Goal: Task Accomplishment & Management: Use online tool/utility

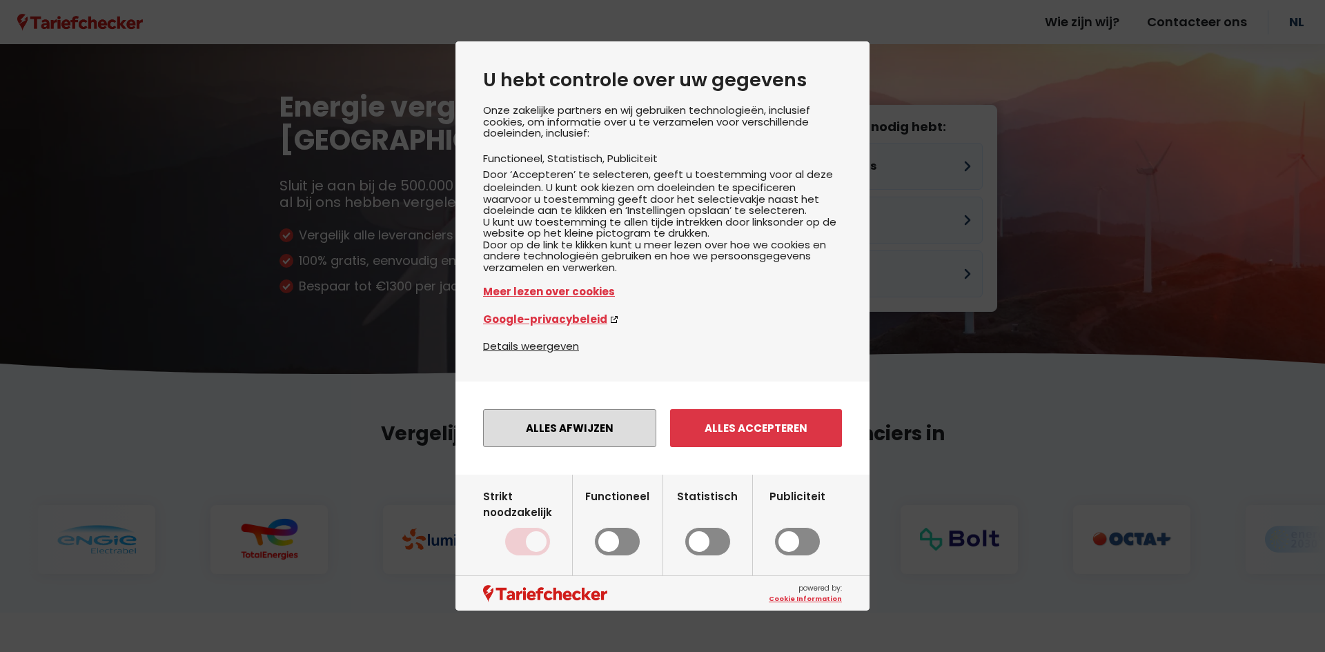
click at [599, 435] on button "Alles afwijzen" at bounding box center [569, 428] width 173 height 38
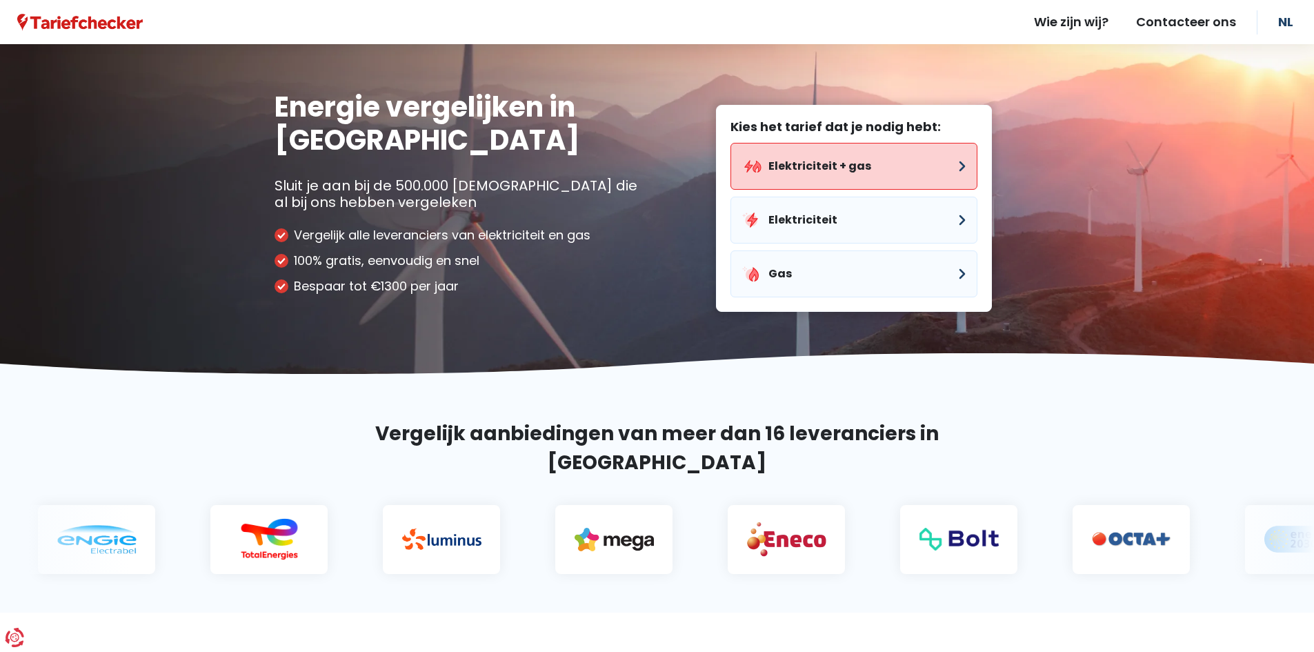
click at [869, 172] on button "Elektriciteit + gas" at bounding box center [854, 166] width 247 height 47
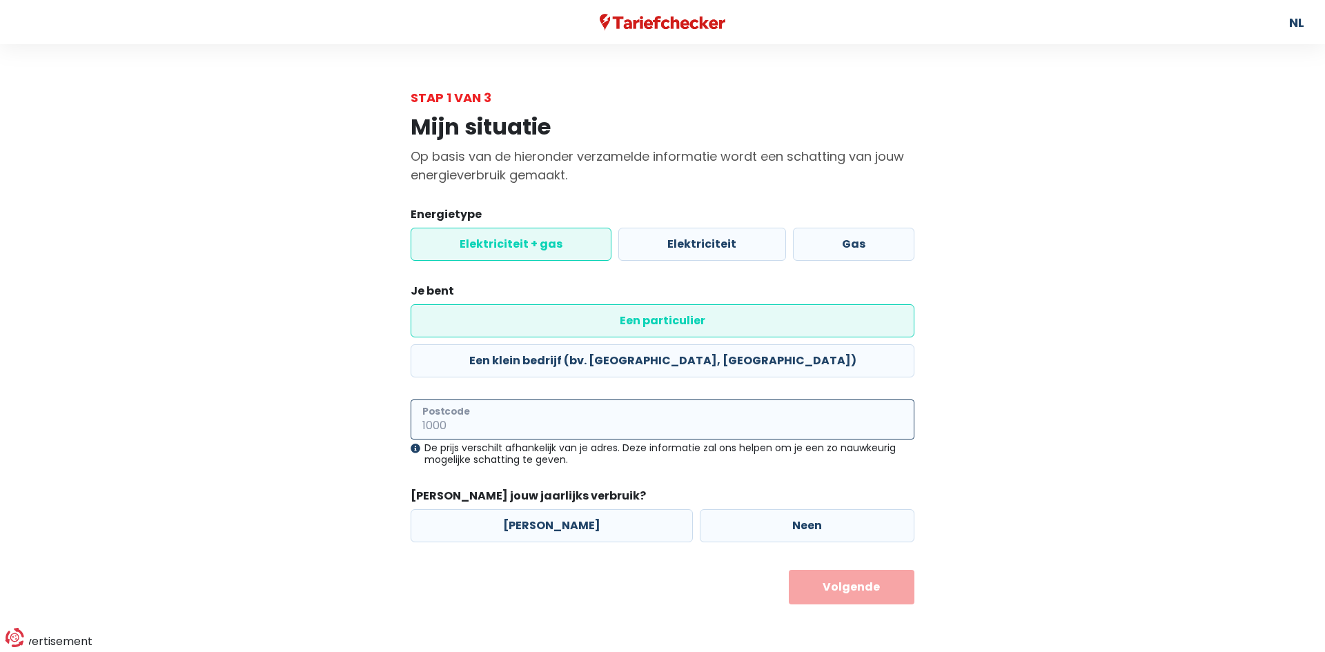
click at [748, 399] on input "Postcode" at bounding box center [662, 419] width 504 height 40
type input "1740"
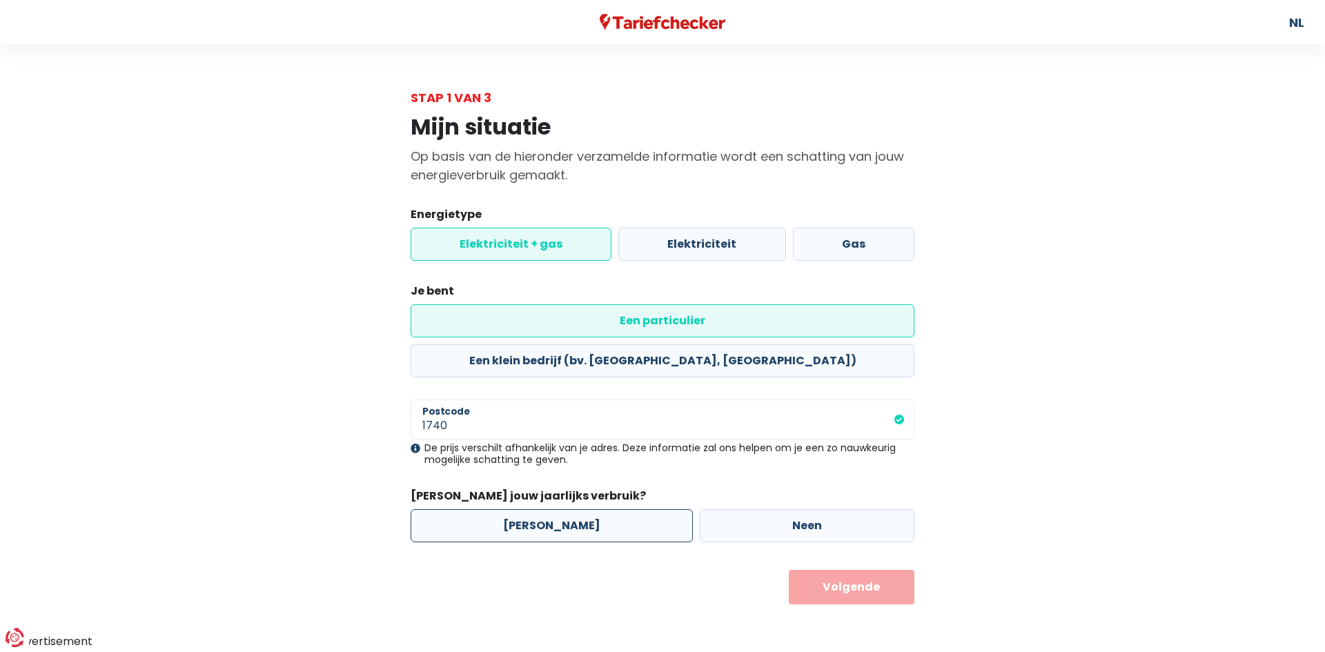
click at [533, 509] on label "[PERSON_NAME]" at bounding box center [551, 525] width 282 height 33
click at [533, 509] on input "[PERSON_NAME]" at bounding box center [551, 525] width 282 height 33
radio input "true"
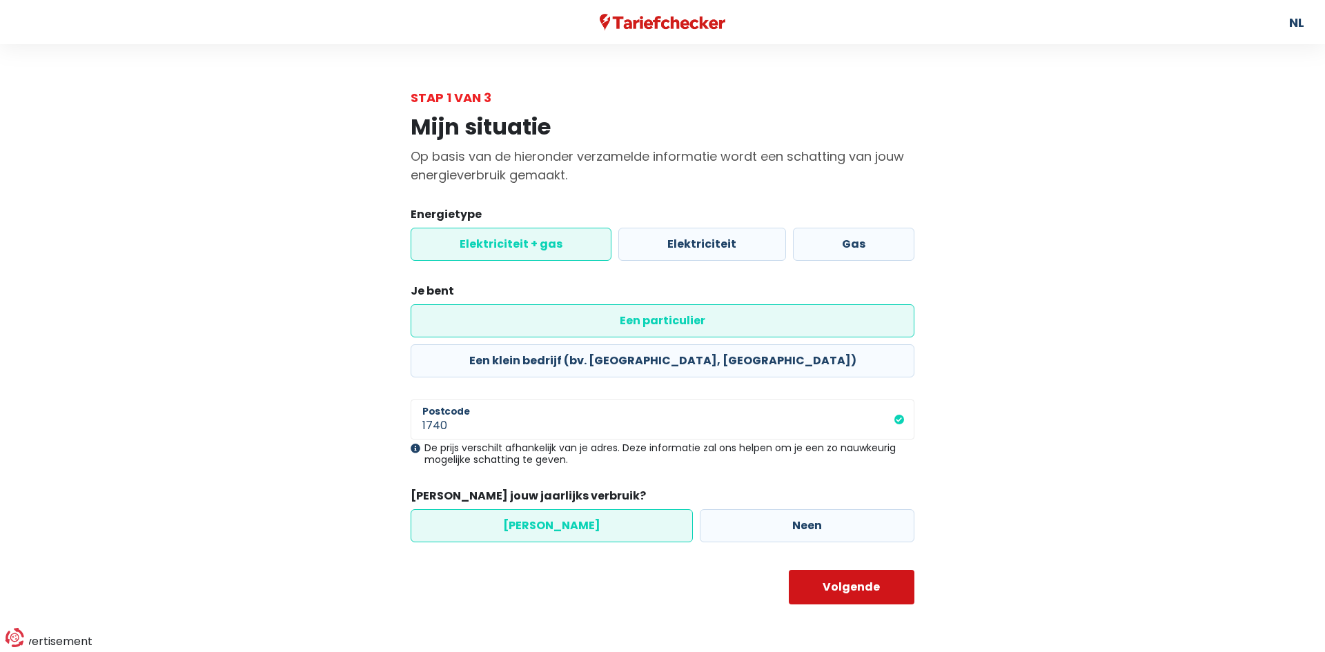
click at [867, 570] on button "Volgende" at bounding box center [852, 587] width 126 height 34
select select
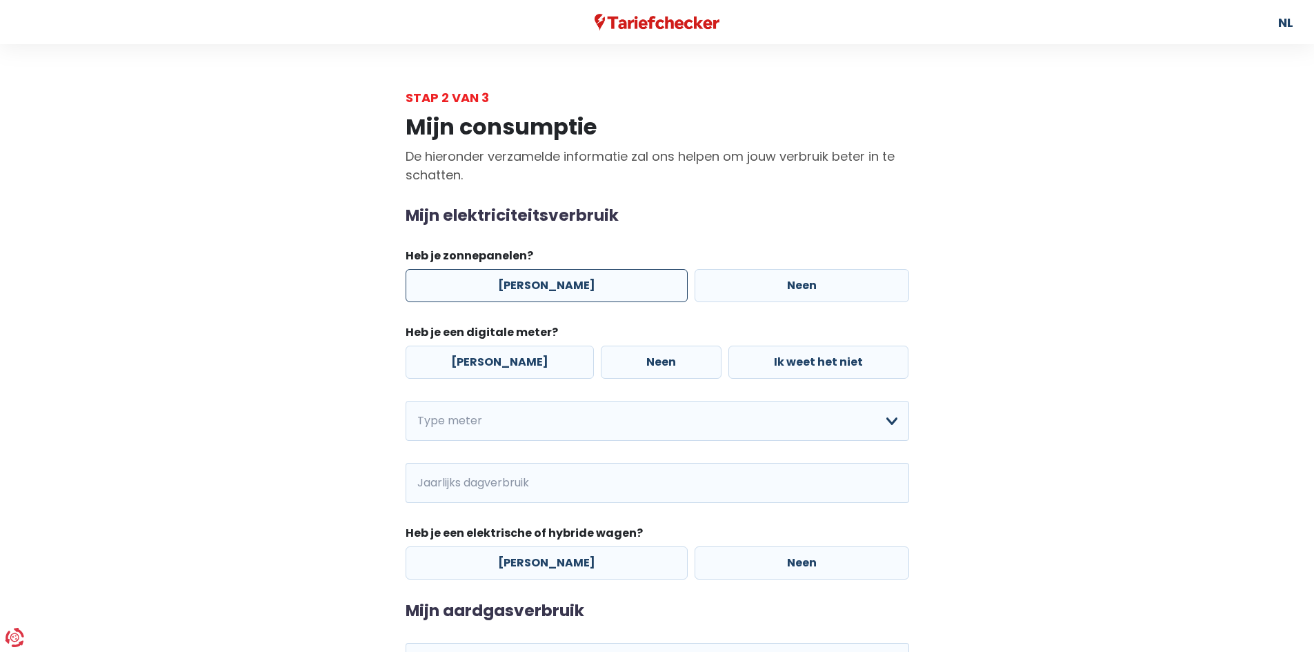
click at [540, 288] on label "[PERSON_NAME]" at bounding box center [547, 285] width 282 height 33
click at [540, 288] on input "[PERSON_NAME]" at bounding box center [547, 285] width 282 height 33
radio input "true"
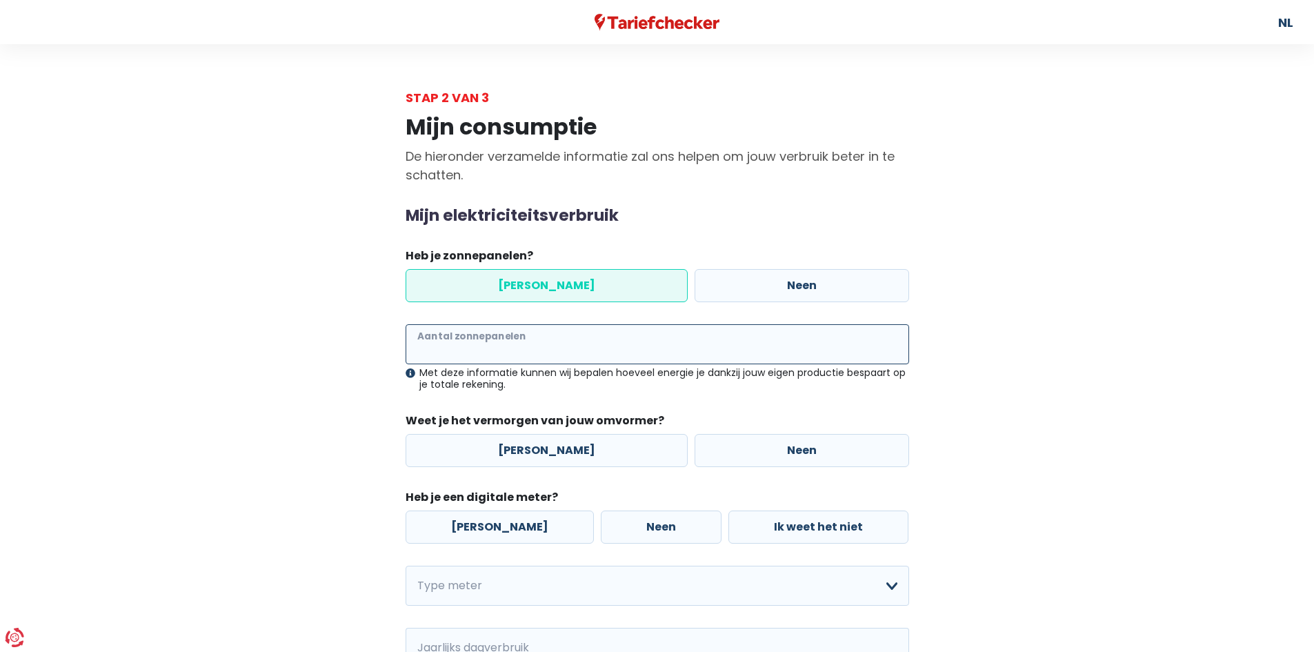
click at [548, 347] on input "Aantal zonnepanelen" at bounding box center [658, 344] width 504 height 40
type input "22"
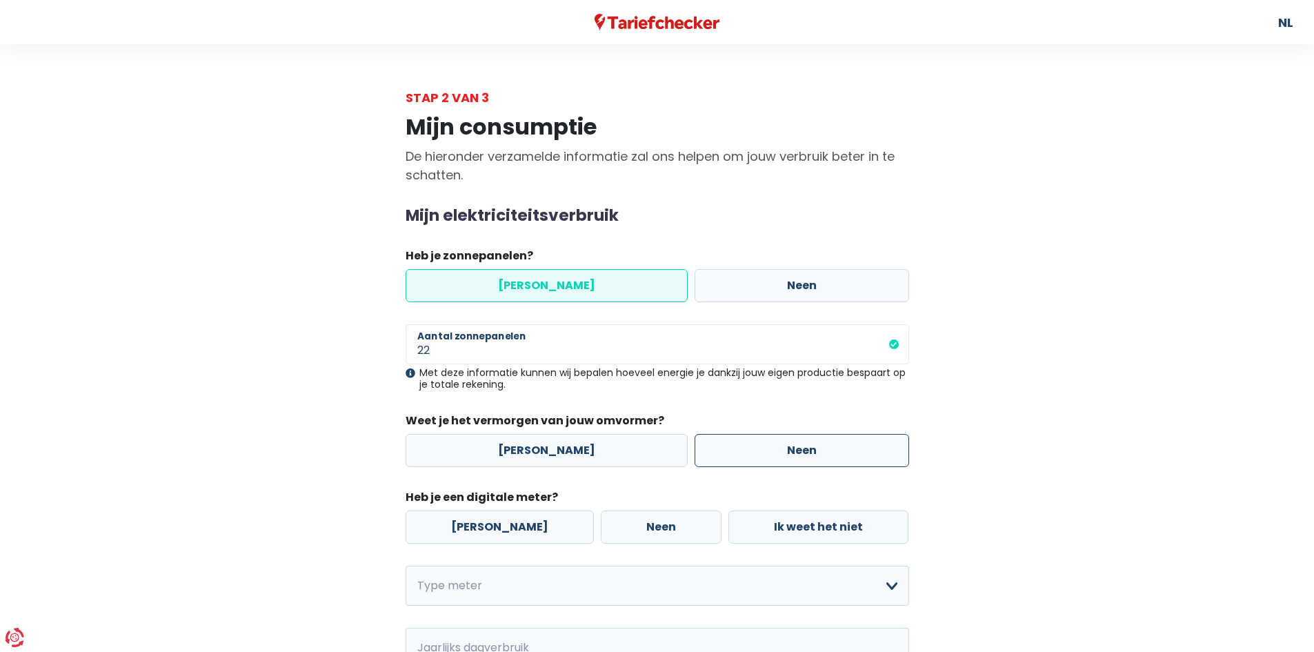
click at [763, 454] on label "Neen" at bounding box center [802, 450] width 215 height 33
click at [763, 454] on input "Neen" at bounding box center [802, 450] width 215 height 33
radio input "true"
click at [495, 518] on label "[PERSON_NAME]" at bounding box center [500, 527] width 188 height 33
click at [495, 518] on input "[PERSON_NAME]" at bounding box center [500, 527] width 188 height 33
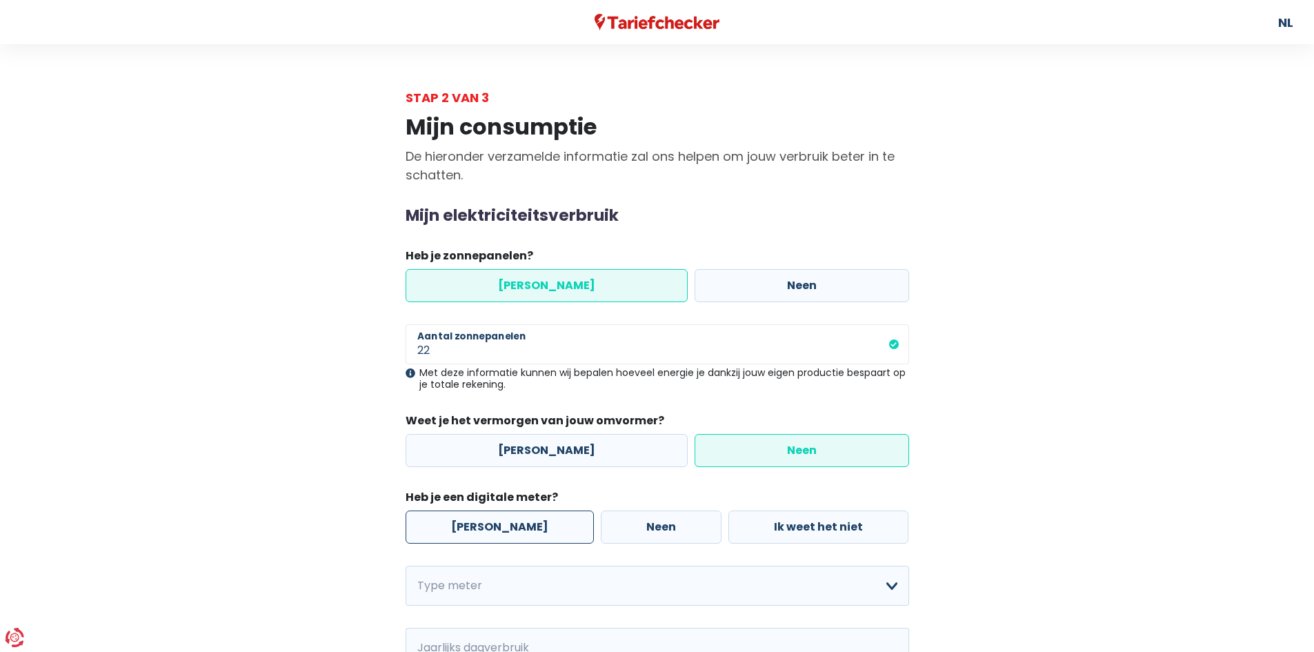
radio input "true"
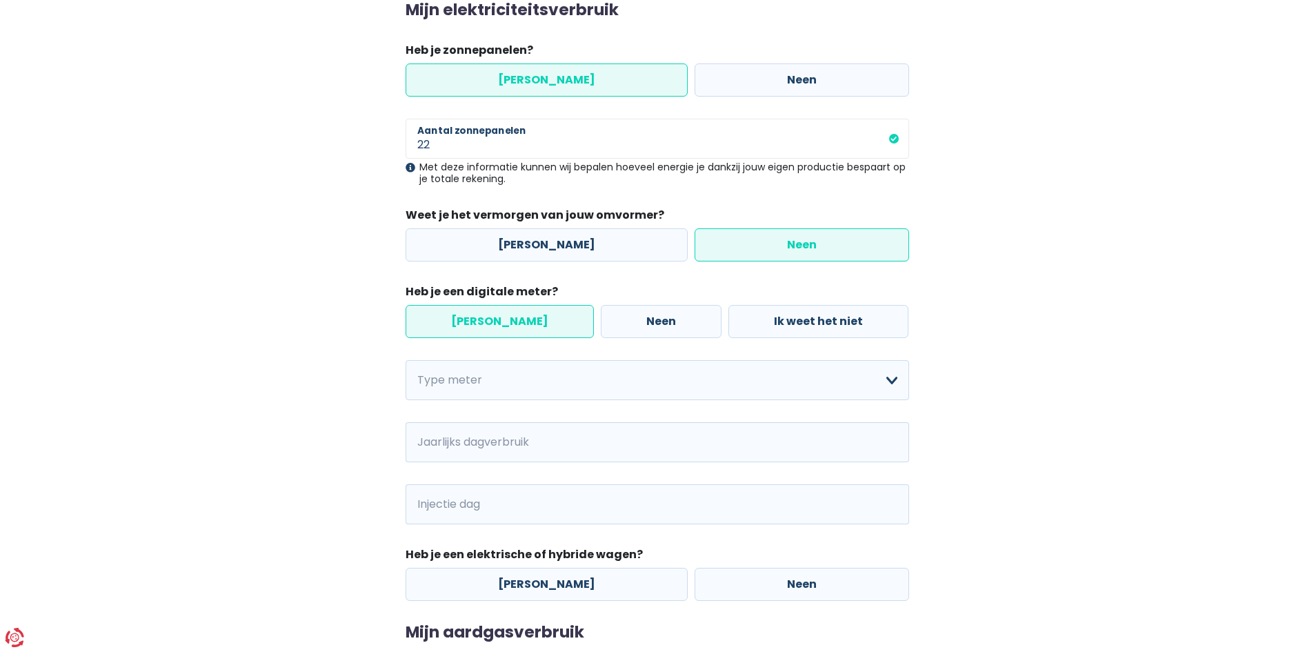
scroll to position [207, 0]
click at [725, 392] on select "Enkelvoudig Tweevoudig Enkelvoudig + uitsluitend nachttarief Tweevoudig + uitsl…" at bounding box center [658, 379] width 504 height 40
click at [864, 380] on select "Enkelvoudig Tweevoudig Enkelvoudig + uitsluitend nachttarief Tweevoudig + uitsl…" at bounding box center [658, 379] width 504 height 40
click at [406, 359] on select "Enkelvoudig Tweevoudig Enkelvoudig + uitsluitend nachttarief Tweevoudig + uitsl…" at bounding box center [658, 379] width 504 height 40
click at [880, 376] on select "Enkelvoudig Tweevoudig Enkelvoudig + uitsluitend nachttarief Tweevoudig + uitsl…" at bounding box center [658, 379] width 504 height 40
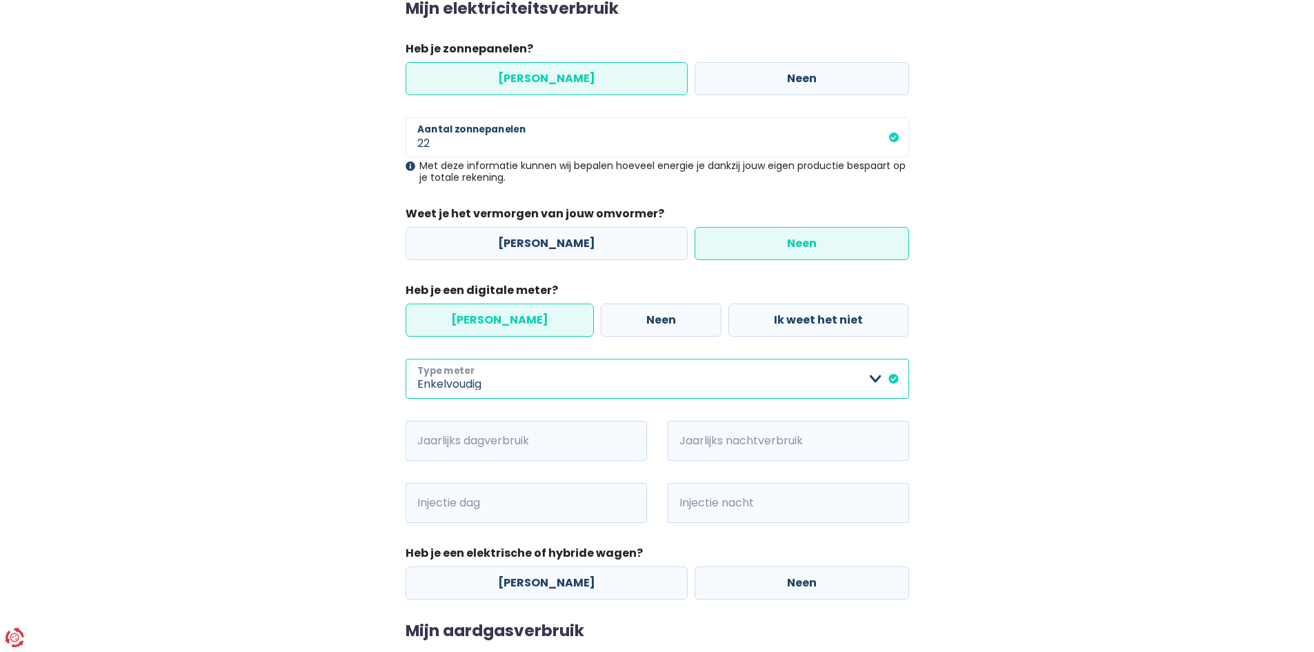
click at [406, 359] on select "Enkelvoudig Tweevoudig Enkelvoudig + uitsluitend nachttarief Tweevoudig + uitsl…" at bounding box center [658, 379] width 504 height 40
select select "day_single_rate"
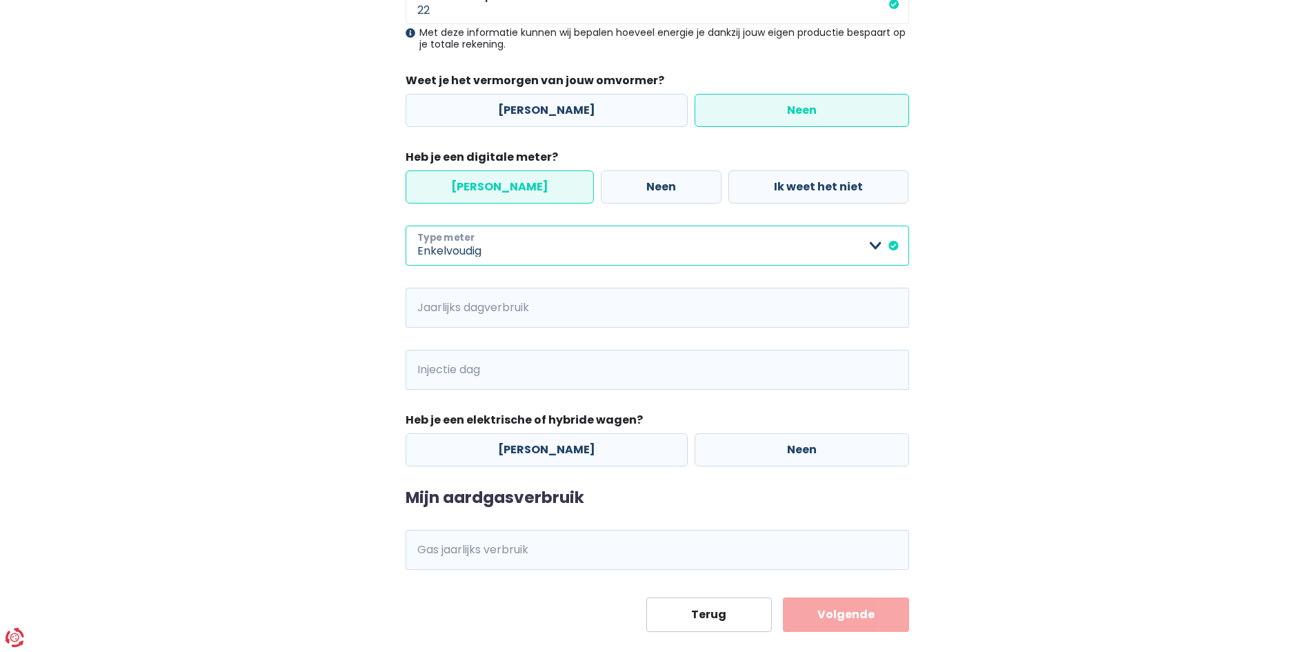
scroll to position [345, 0]
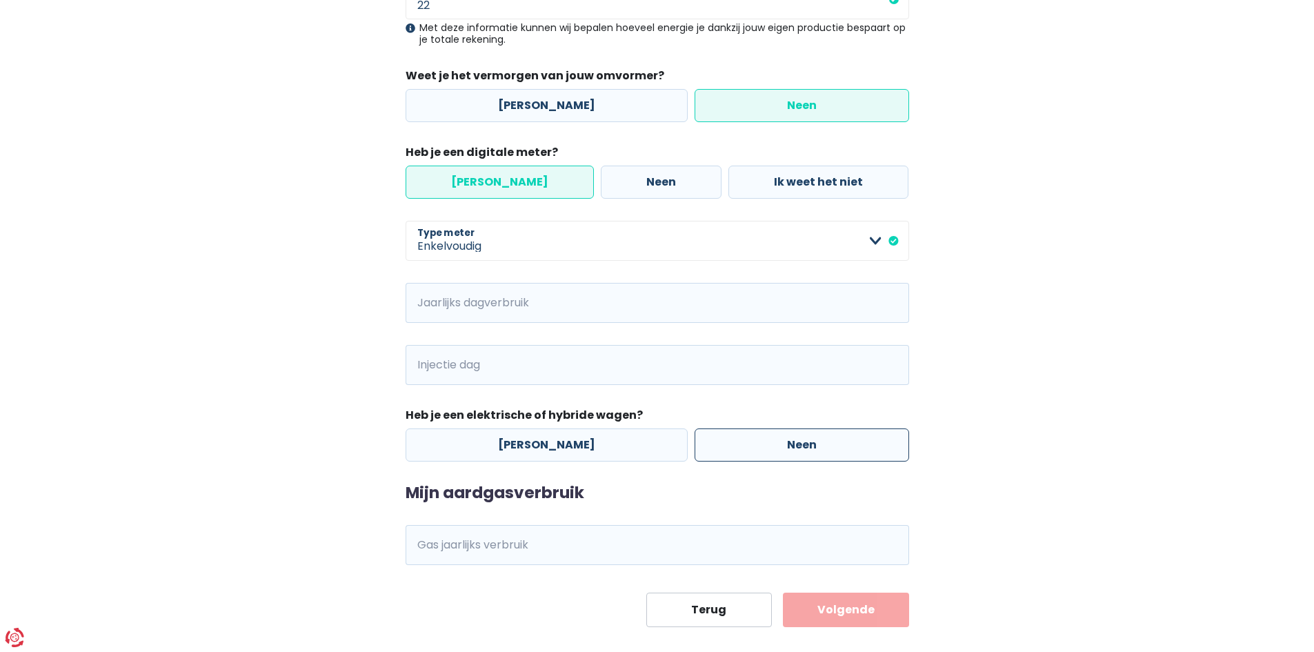
click at [800, 446] on label "Neen" at bounding box center [802, 444] width 215 height 33
click at [800, 446] on input "Neen" at bounding box center [802, 444] width 215 height 33
radio input "true"
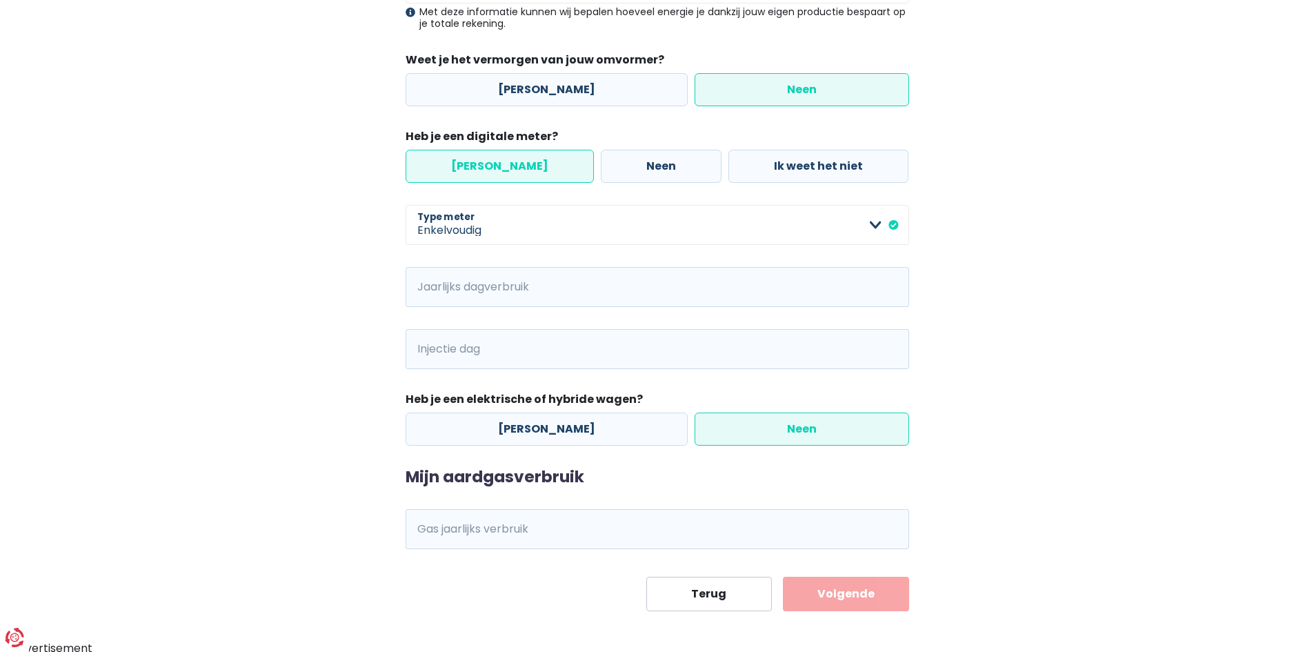
scroll to position [365, 0]
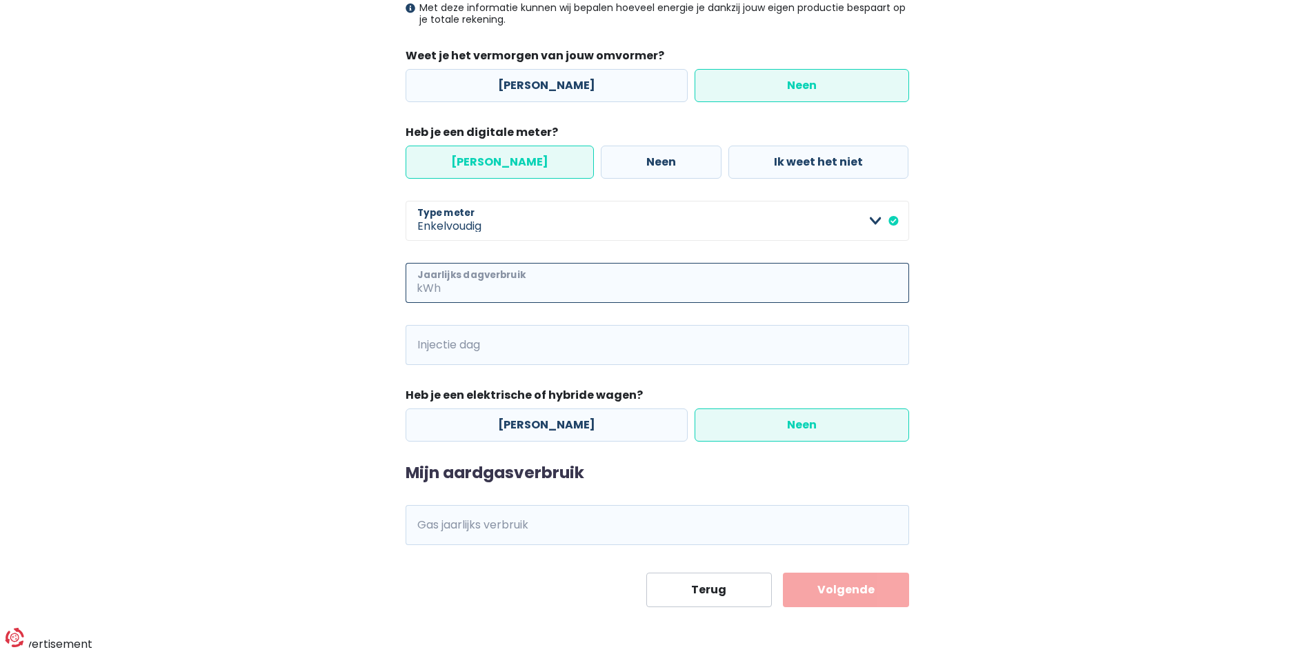
click at [541, 284] on input "Jaarlijks dagverbruik" at bounding box center [677, 283] width 466 height 40
type input "800"
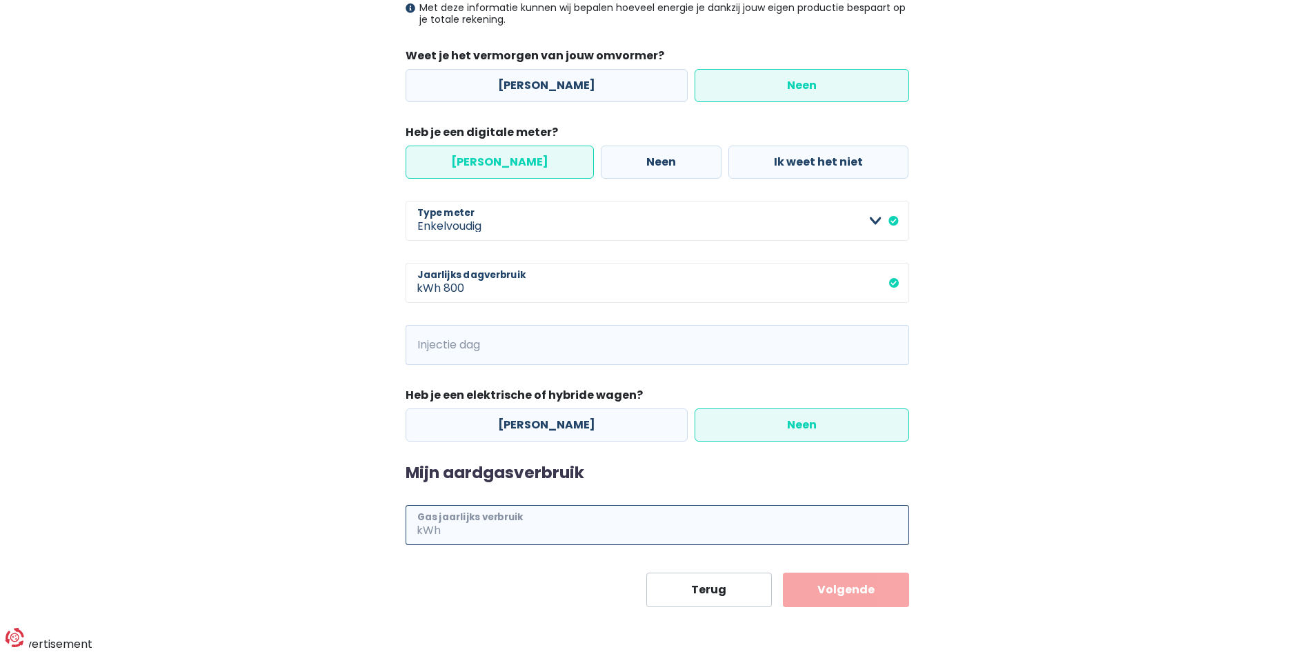
click at [539, 522] on input "Gas jaarlijks verbruik" at bounding box center [677, 525] width 466 height 40
type input "15000"
click at [987, 540] on div "Mijn consumptie De hieronder verzamelde informatie zal ons helpen om jouw verbr…" at bounding box center [657, 174] width 786 height 865
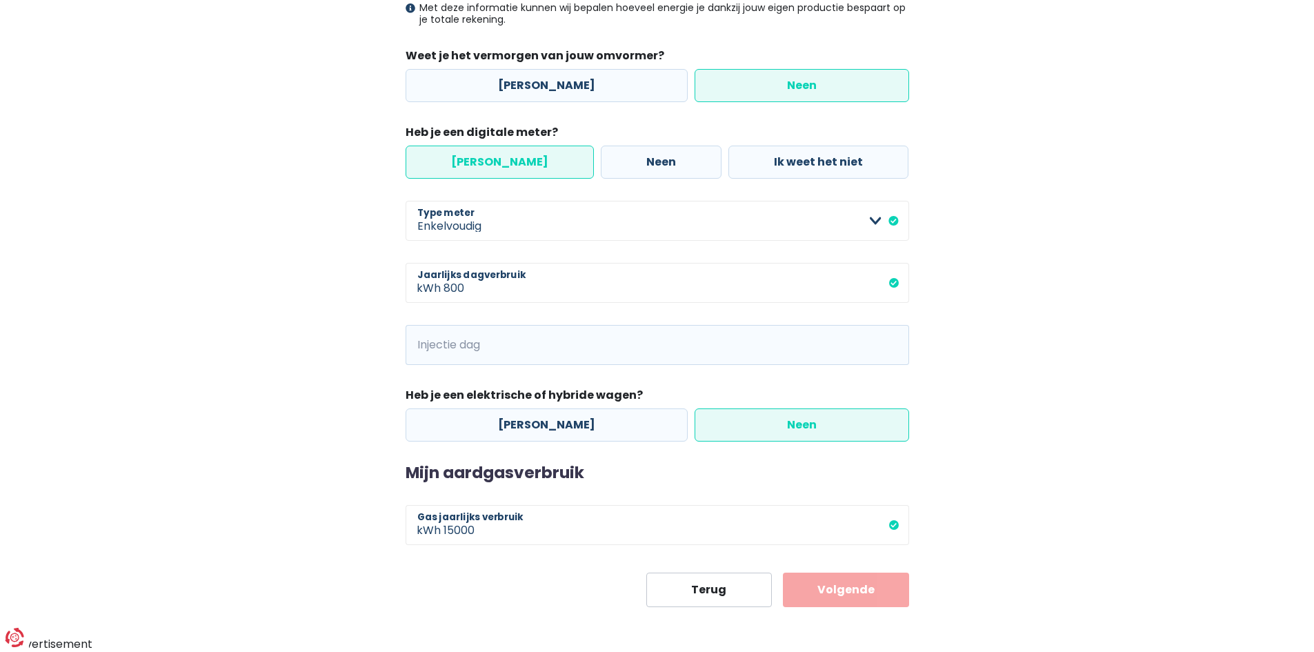
click at [855, 582] on button "Volgende" at bounding box center [846, 590] width 126 height 34
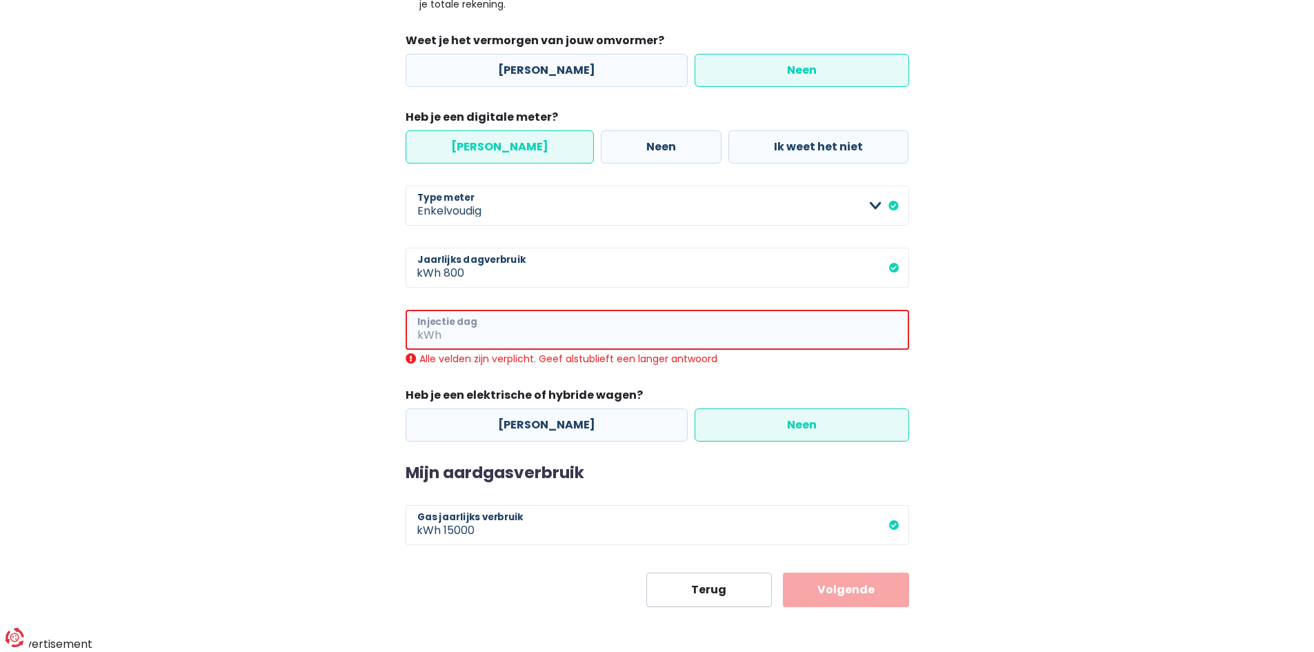
click at [511, 333] on input "Injectie dag" at bounding box center [676, 330] width 465 height 40
click at [415, 357] on div "Alle velden zijn verplicht. Geef alstublieft een langer antwoord" at bounding box center [658, 359] width 504 height 12
click at [458, 330] on input "Injectie dag" at bounding box center [676, 330] width 465 height 40
click at [1031, 389] on div "Mijn consumptie De hieronder verzamelde informatie zal ons helpen om jouw verbr…" at bounding box center [657, 167] width 786 height 880
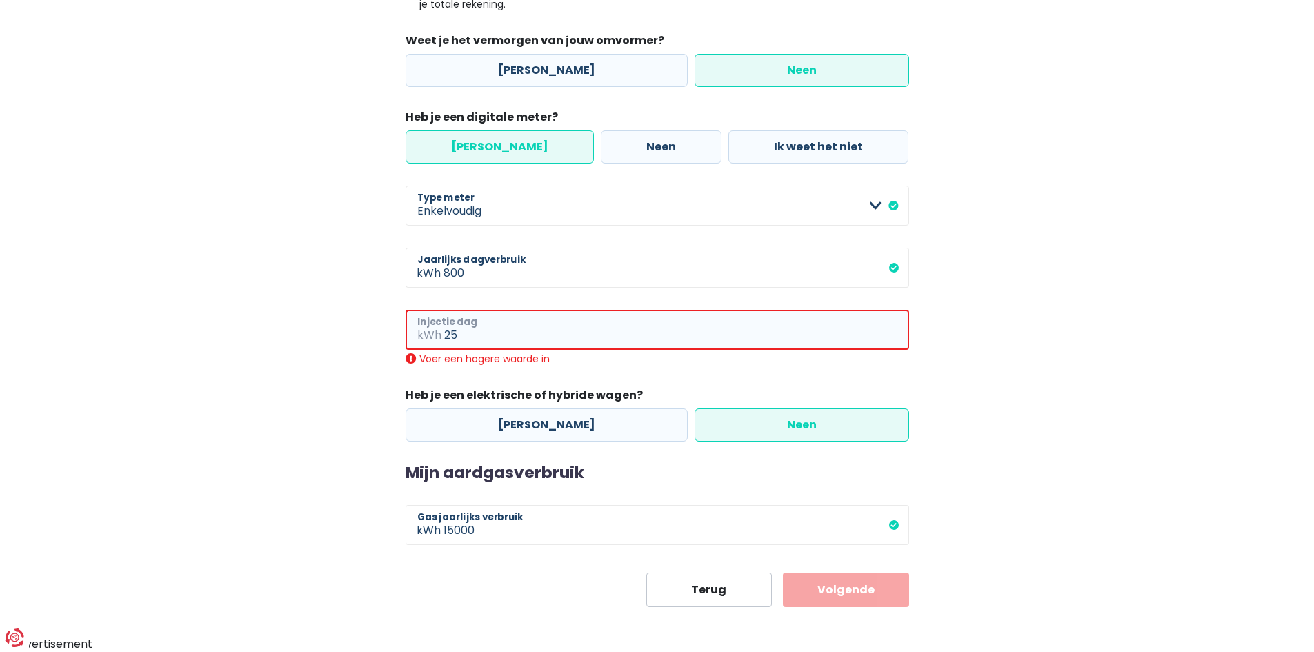
click at [534, 337] on input "25" at bounding box center [676, 330] width 465 height 40
type input "2"
click at [820, 333] on input "75" at bounding box center [676, 330] width 465 height 40
type input "7"
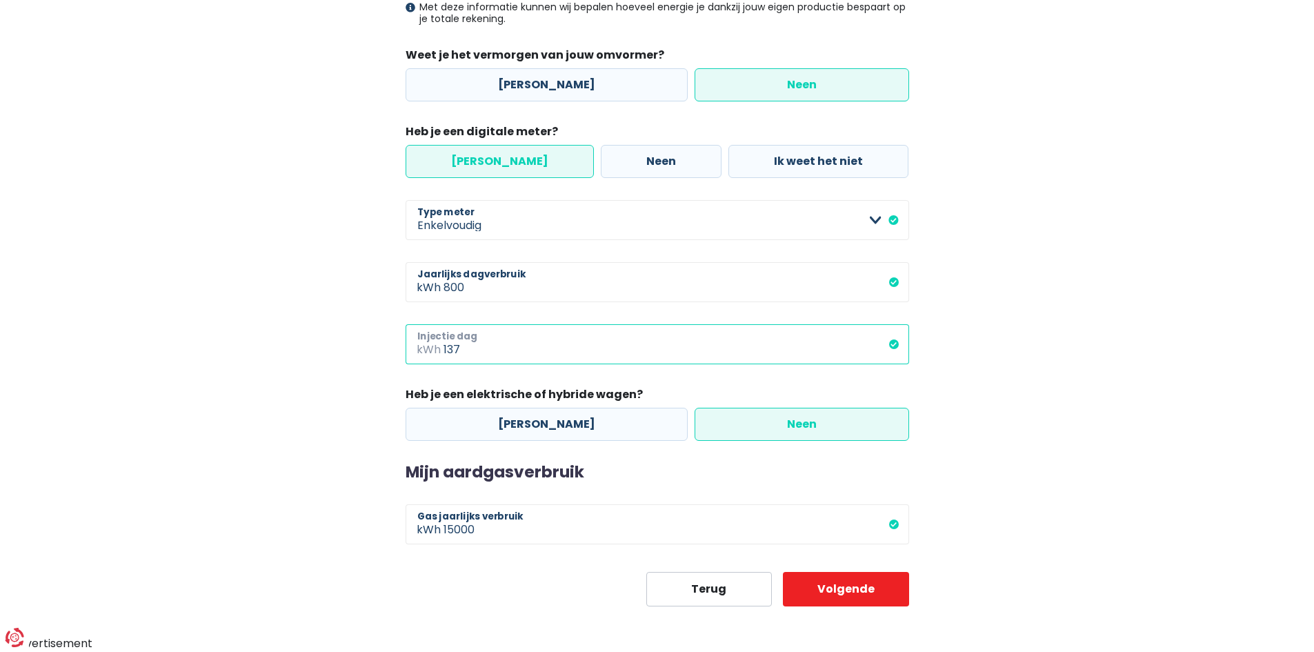
scroll to position [365, 0]
type input "137"
click at [831, 586] on button "Volgende" at bounding box center [846, 590] width 126 height 34
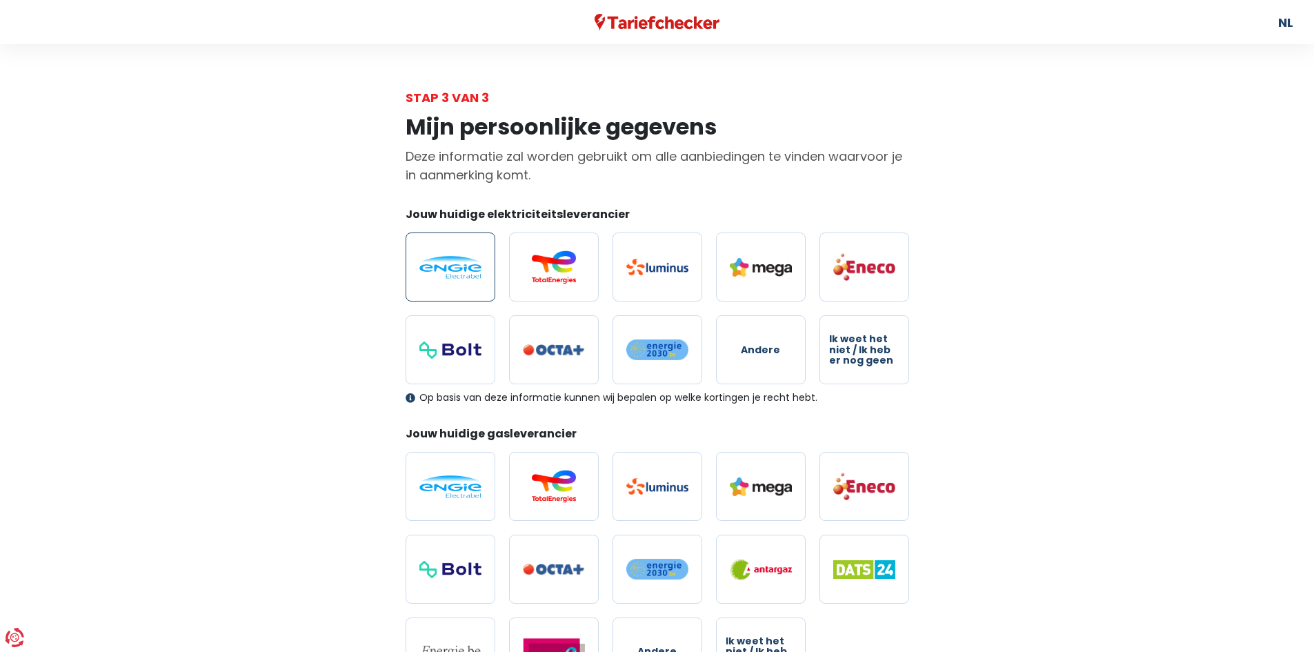
click at [468, 260] on img at bounding box center [450, 267] width 62 height 23
click at [468, 260] on input "radio" at bounding box center [451, 266] width 90 height 69
radio input "true"
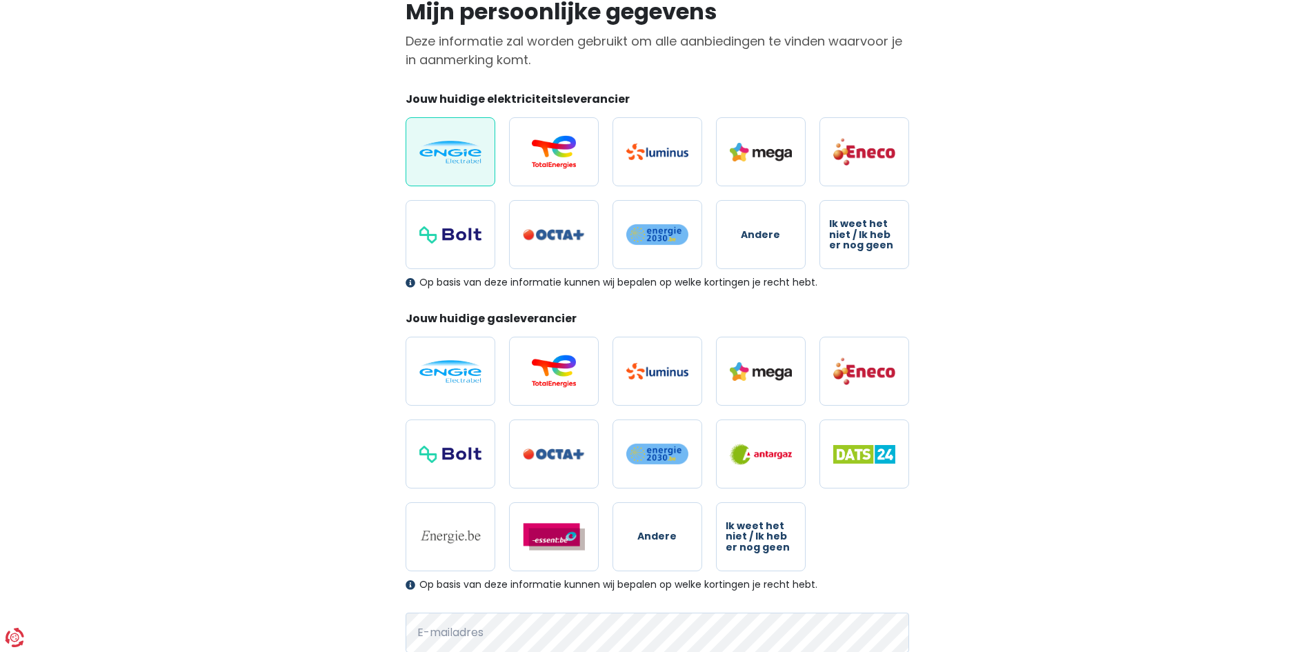
scroll to position [138, 0]
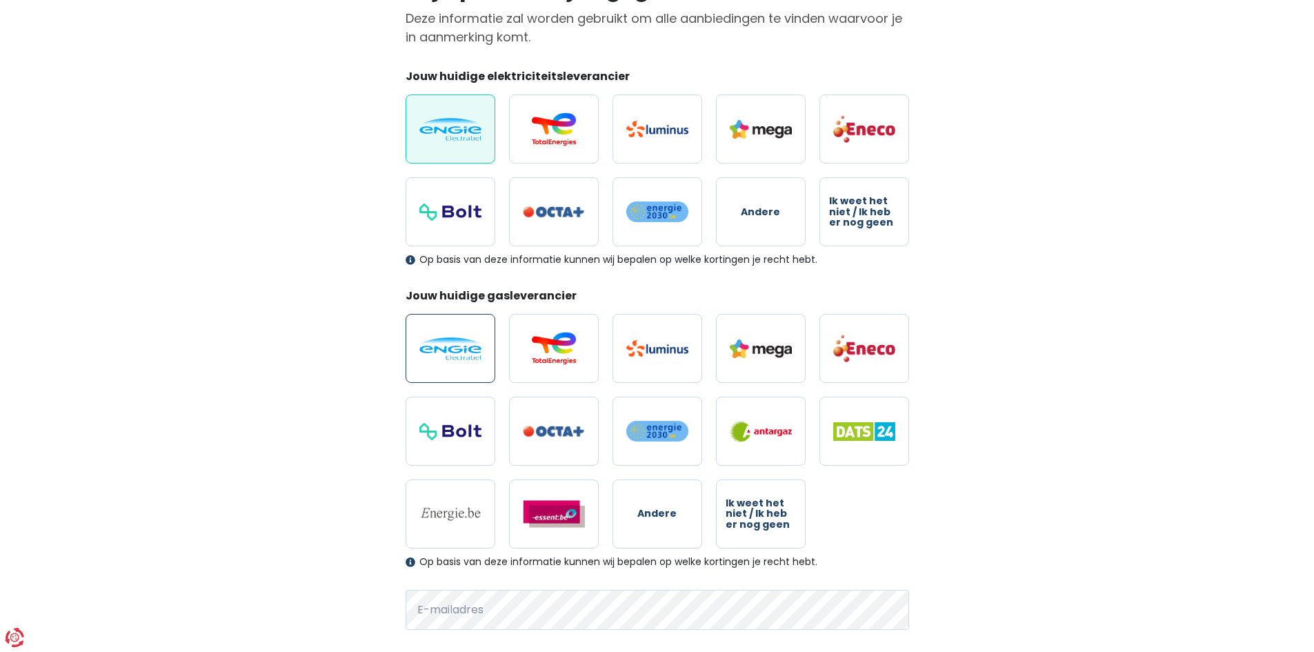
click at [420, 348] on img at bounding box center [450, 348] width 62 height 23
click at [420, 348] on input "radio" at bounding box center [451, 348] width 90 height 69
radio input "true"
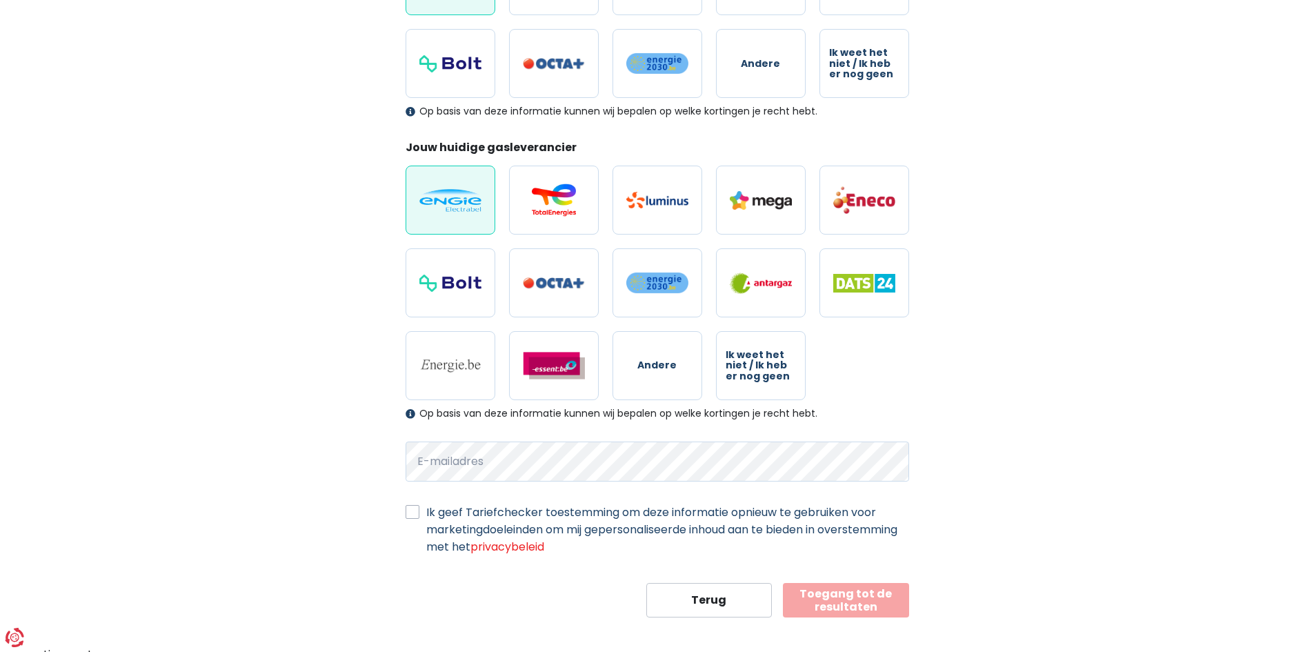
scroll to position [297, 0]
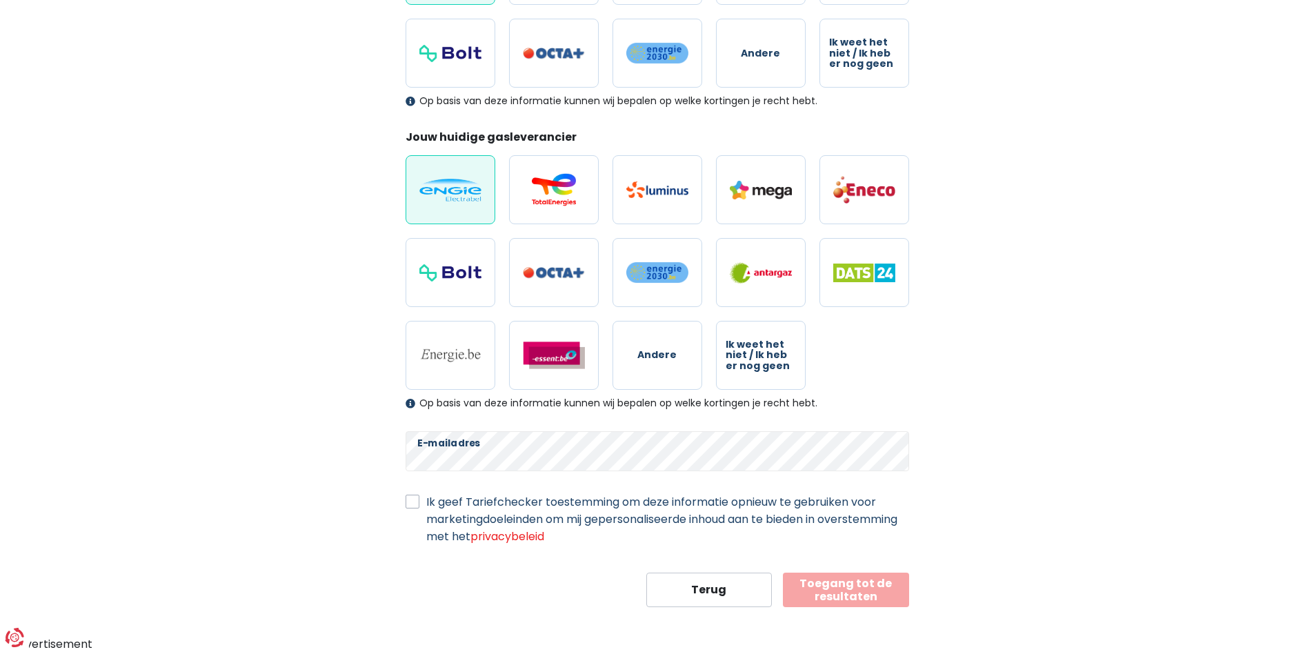
click at [426, 497] on label "Ik geef Tariefchecker toestemming om deze informatie opnieuw te gebruiken voor …" at bounding box center [667, 519] width 483 height 52
click at [412, 497] on input "Ik geef Tariefchecker toestemming om deze informatie opnieuw te gebruiken voor …" at bounding box center [413, 500] width 14 height 14
checkbox input "true"
click at [830, 595] on button "Toegang tot de resultaten" at bounding box center [846, 590] width 126 height 34
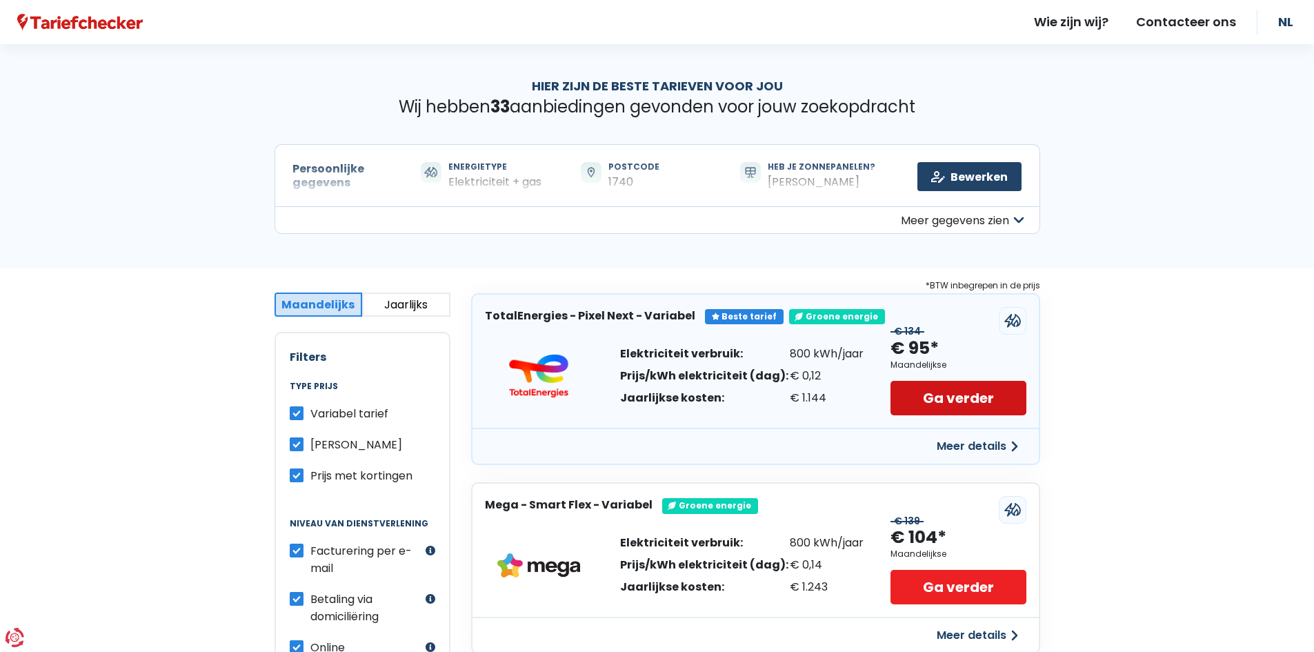
click at [955, 401] on link "Ga verder" at bounding box center [958, 398] width 135 height 34
